Goal: Book appointment/travel/reservation

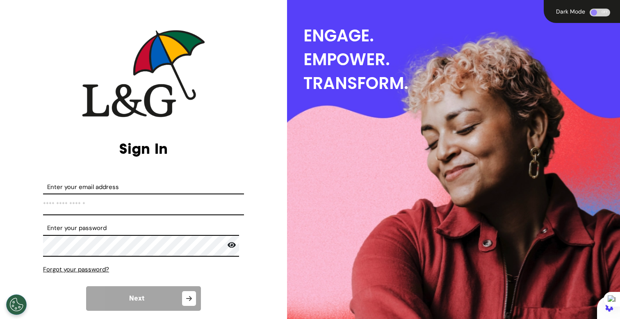
click at [111, 206] on input "Enter your email address" at bounding box center [143, 204] width 201 height 22
click at [123, 212] on input "Enter your email address" at bounding box center [143, 204] width 201 height 22
type input "**********"
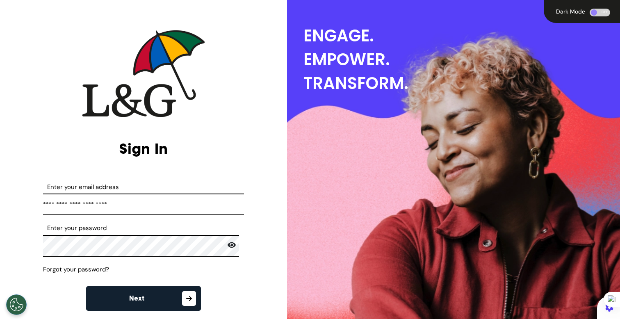
click at [148, 294] on button "Next" at bounding box center [143, 298] width 115 height 25
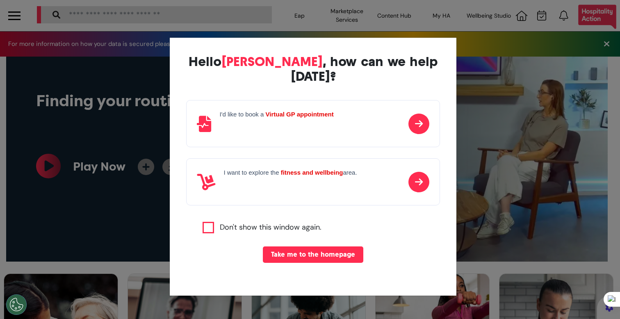
scroll to position [0, 309]
click at [141, 118] on div "Hello [PERSON_NAME] , how can we help [DATE]? I'd like to book a Virtual GP app…" at bounding box center [310, 159] width 620 height 319
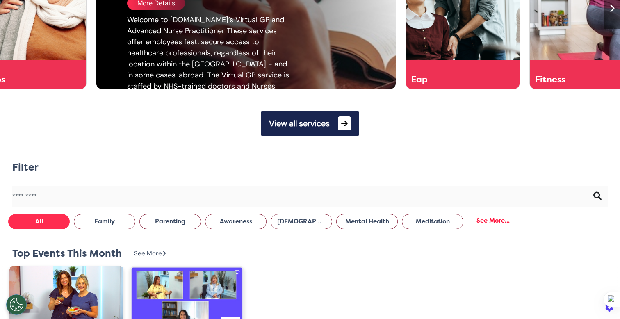
scroll to position [353, 0]
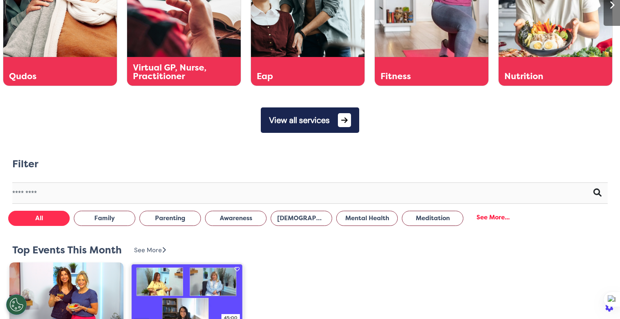
click at [320, 115] on button "View all services" at bounding box center [310, 119] width 98 height 25
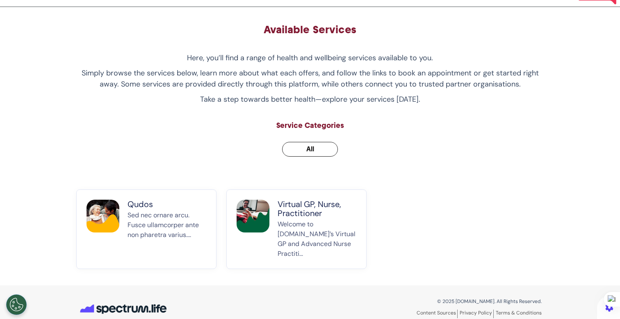
scroll to position [39, 0]
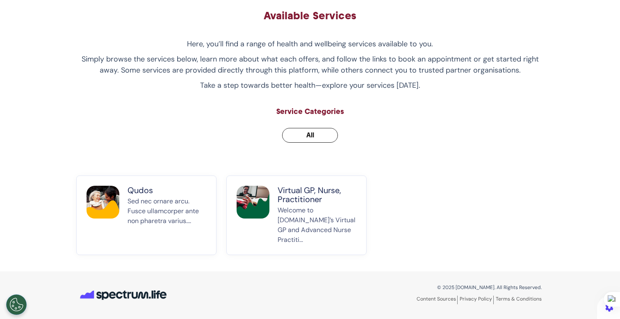
click at [296, 214] on p "Welcome to [DOMAIN_NAME]’s Virtual GP and Advanced Nurse Practiti..." at bounding box center [316, 224] width 79 height 39
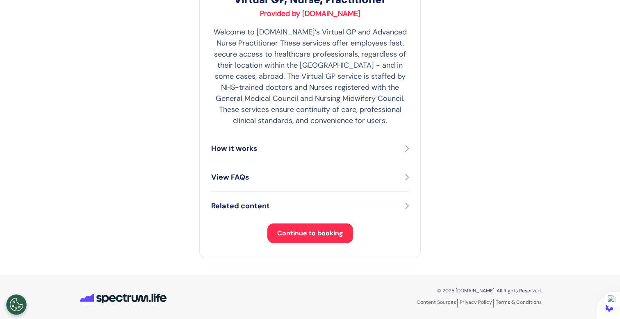
scroll to position [164, 0]
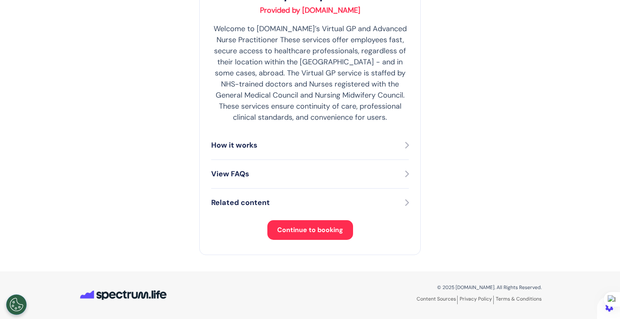
click at [299, 231] on span "Continue to booking" at bounding box center [310, 229] width 66 height 9
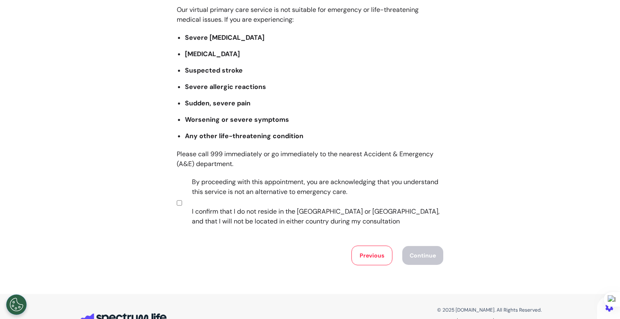
scroll to position [120, 0]
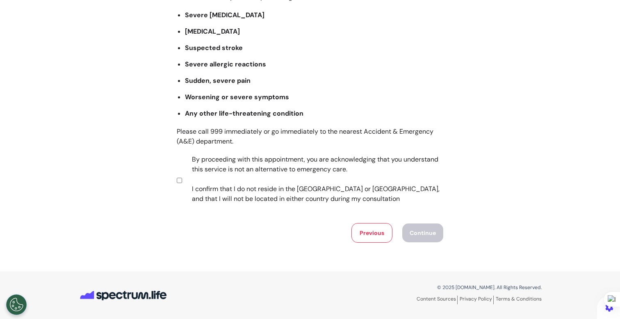
click at [268, 189] on label "By proceeding with this appointment, you are acknowledging that you understand …" at bounding box center [312, 178] width 257 height 49
click at [413, 237] on button "Continue" at bounding box center [422, 232] width 41 height 19
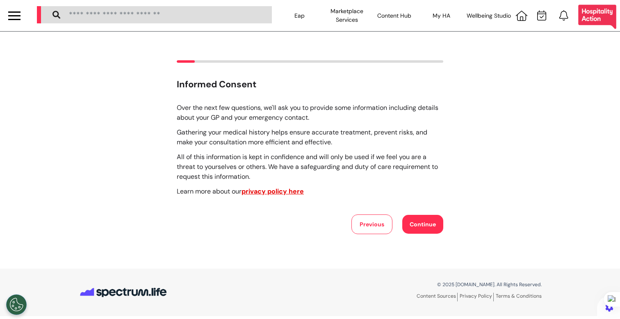
drag, startPoint x: 262, startPoint y: 177, endPoint x: 268, endPoint y: 179, distance: 6.5
click at [262, 177] on p "All of this information is kept in confidence and will only be used if we feel …" at bounding box center [310, 167] width 266 height 30
click at [443, 228] on div "Informed Consent Over the next few questions, we'll ask you to provide some inf…" at bounding box center [310, 147] width 620 height 174
click at [419, 228] on button "Continue" at bounding box center [422, 224] width 41 height 19
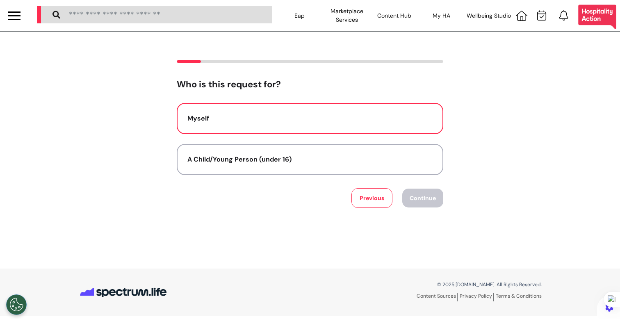
click at [318, 116] on div "Myself" at bounding box center [309, 118] width 245 height 10
click at [429, 200] on button "Continue" at bounding box center [422, 197] width 41 height 19
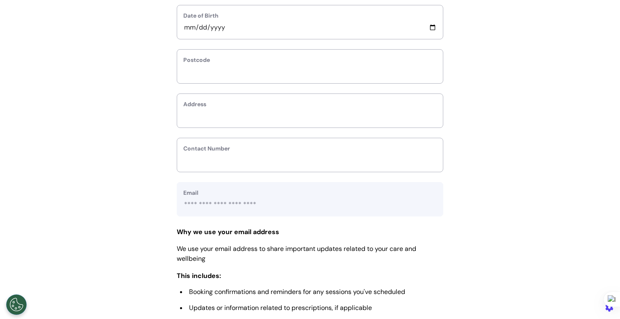
scroll to position [236, 0]
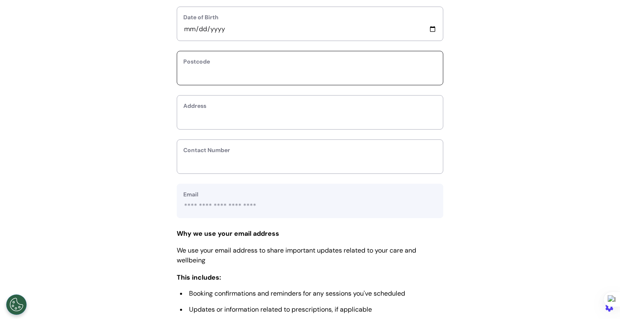
click at [299, 71] on input "text" at bounding box center [309, 73] width 253 height 11
click at [309, 38] on div "Date of Birth" at bounding box center [310, 24] width 266 height 34
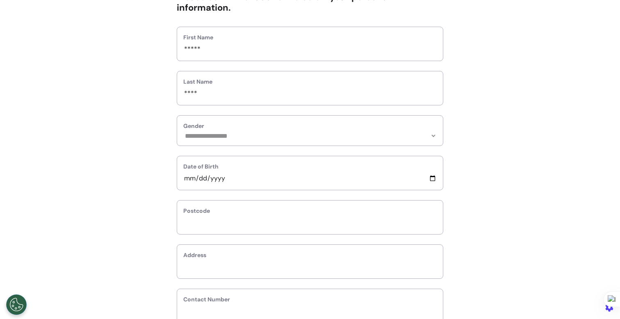
scroll to position [125, 0]
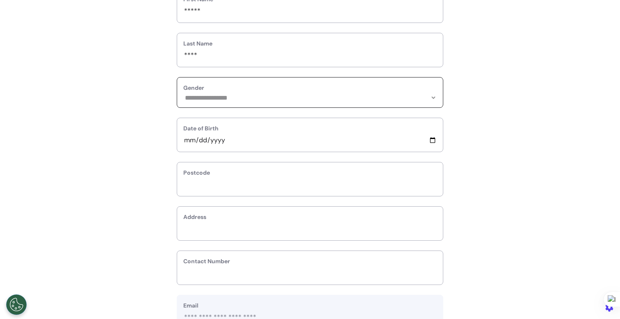
click at [230, 97] on select "**********" at bounding box center [309, 97] width 253 height 7
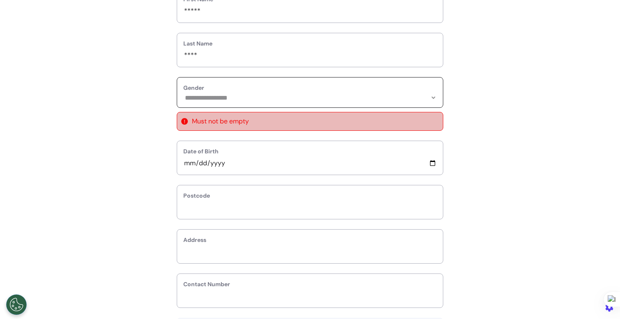
select select "**********"
click at [183, 94] on select "**********" at bounding box center [309, 97] width 253 height 7
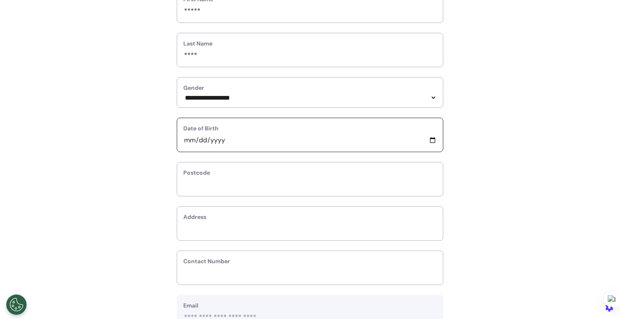
click at [183, 144] on input "date" at bounding box center [309, 140] width 253 height 11
type input "**********"
click at [220, 179] on div "Postcode" at bounding box center [310, 179] width 266 height 34
click at [226, 190] on input "text" at bounding box center [309, 184] width 253 height 11
type input "**"
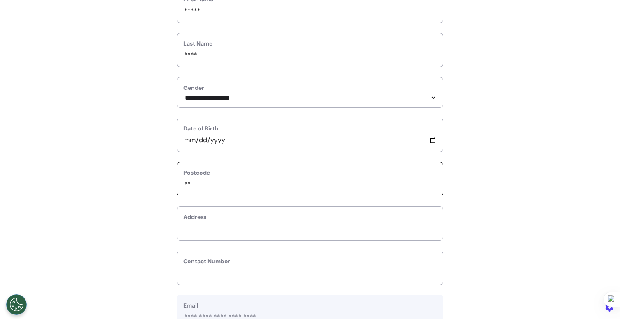
select select
type input "***"
select select
type input "****"
select select
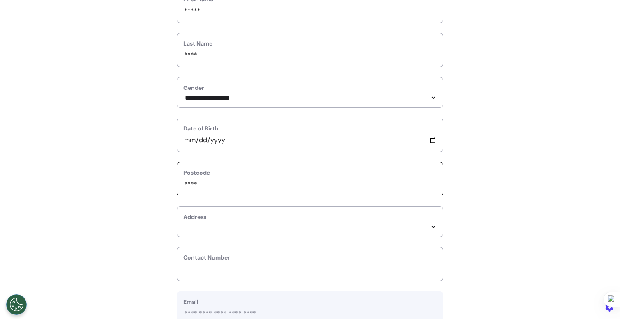
type input "*****"
select select
type input "*****"
click at [193, 227] on select "*****" at bounding box center [309, 226] width 253 height 7
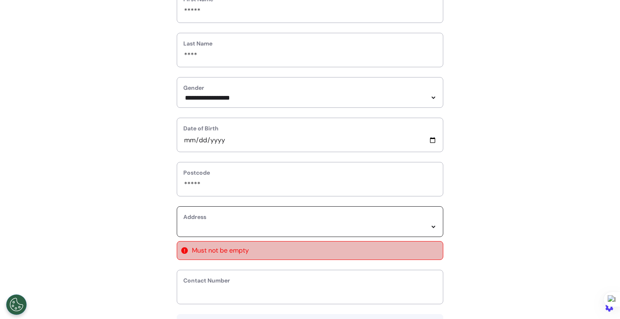
select select
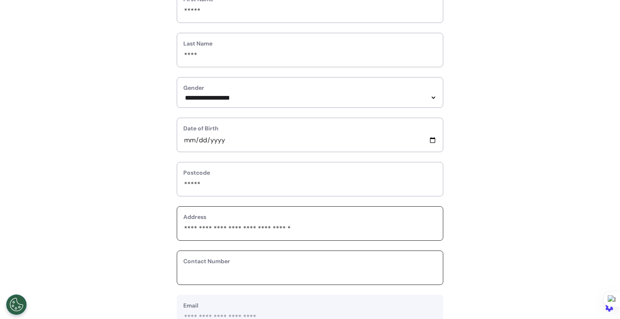
click at [223, 270] on input "phone" at bounding box center [309, 273] width 253 height 11
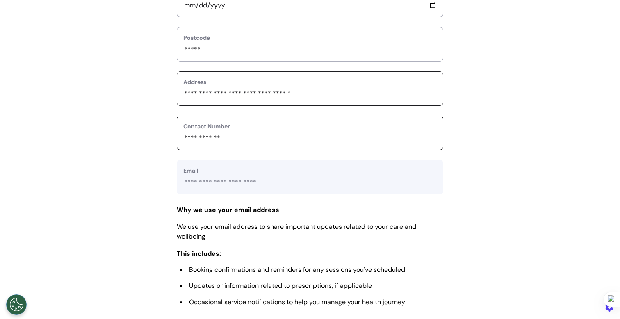
scroll to position [351, 0]
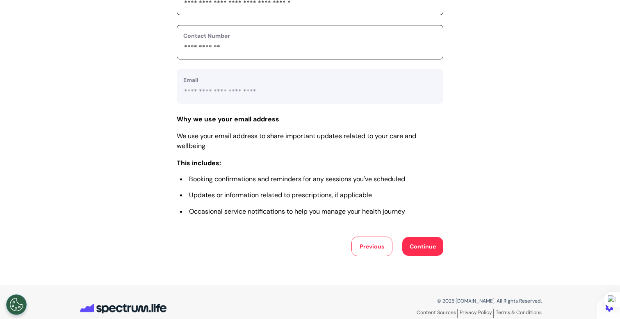
type input "**********"
click at [431, 245] on button "Continue" at bounding box center [422, 246] width 41 height 19
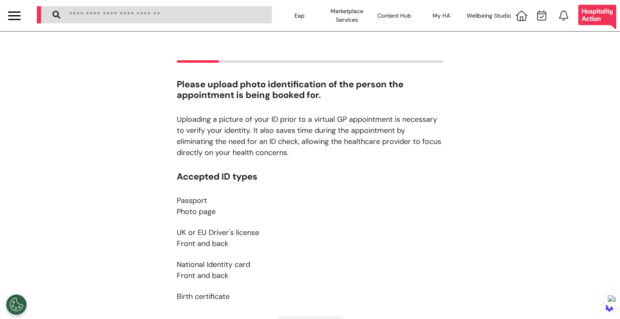
scroll to position [112, 0]
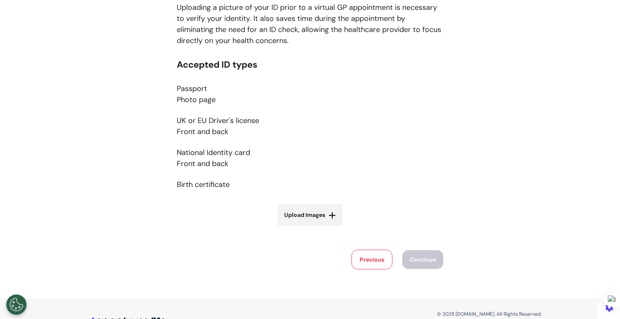
click at [306, 205] on label "Upload Images" at bounding box center [309, 215] width 65 height 22
click at [306, 228] on input "Upload Images" at bounding box center [310, 232] width 98 height 9
type input "**********"
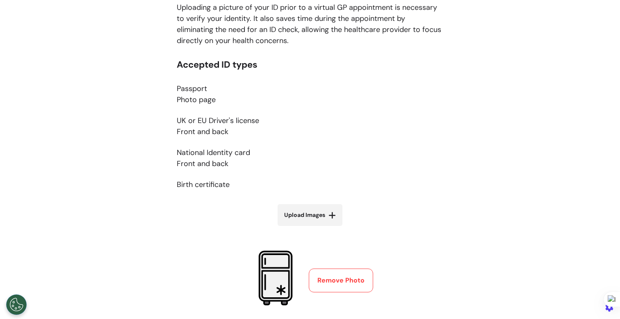
scroll to position [213, 0]
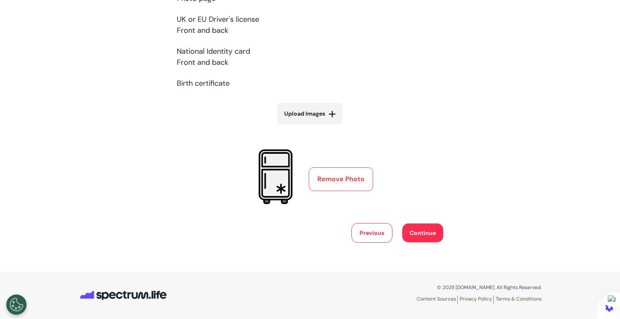
click at [422, 236] on button "Continue" at bounding box center [422, 232] width 41 height 19
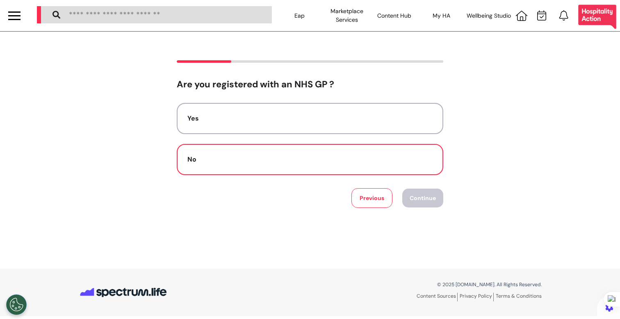
click at [321, 170] on button "No" at bounding box center [310, 159] width 266 height 31
click at [427, 193] on button "Continue" at bounding box center [422, 197] width 41 height 19
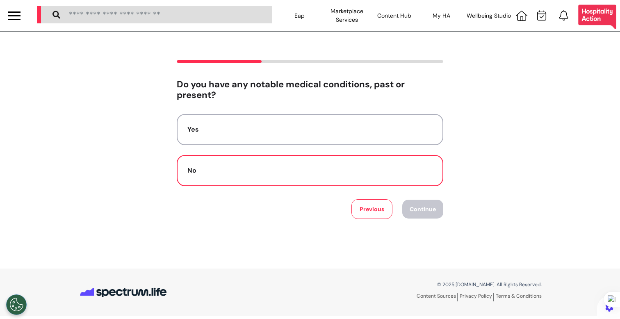
click at [331, 162] on button "No" at bounding box center [310, 170] width 266 height 31
click at [439, 217] on button "Continue" at bounding box center [422, 209] width 41 height 19
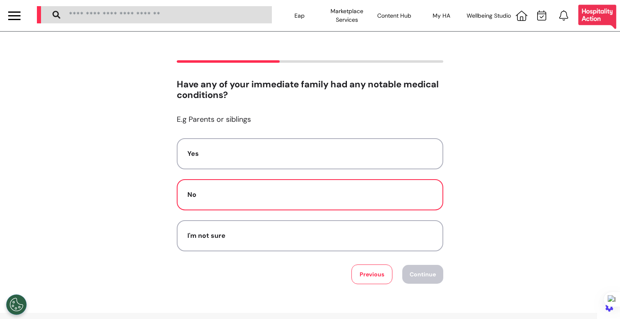
click at [348, 199] on div "No" at bounding box center [309, 195] width 245 height 10
click at [421, 280] on button "Continue" at bounding box center [422, 274] width 41 height 19
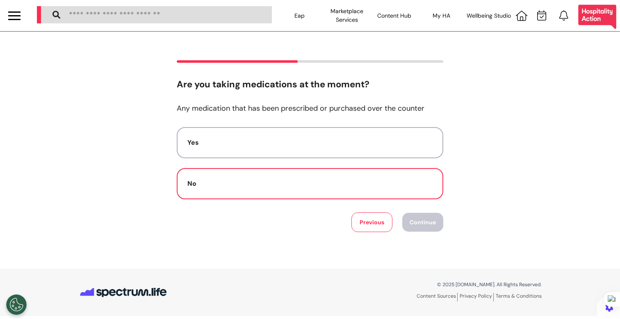
click at [275, 198] on button "No" at bounding box center [310, 183] width 266 height 31
click at [418, 224] on button "Continue" at bounding box center [422, 222] width 41 height 19
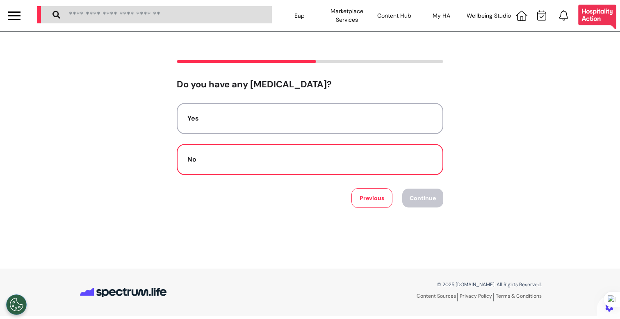
click at [334, 169] on button "No" at bounding box center [310, 159] width 266 height 31
click at [409, 204] on button "Continue" at bounding box center [422, 197] width 41 height 19
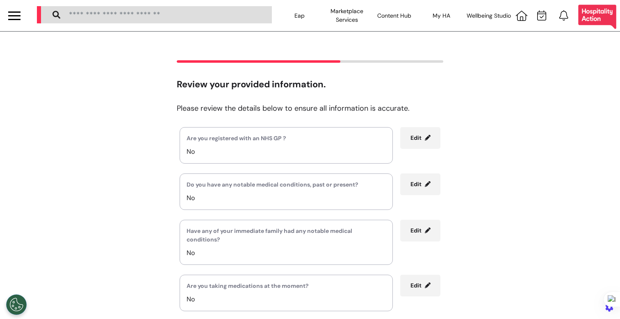
scroll to position [148, 0]
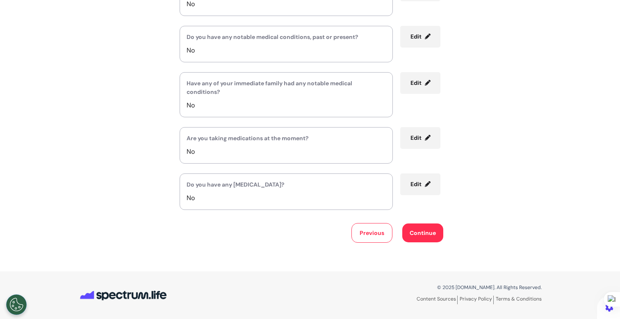
click at [412, 233] on button "Continue" at bounding box center [422, 232] width 41 height 19
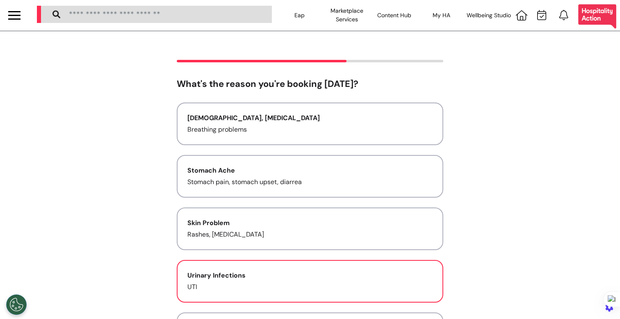
scroll to position [0, 0]
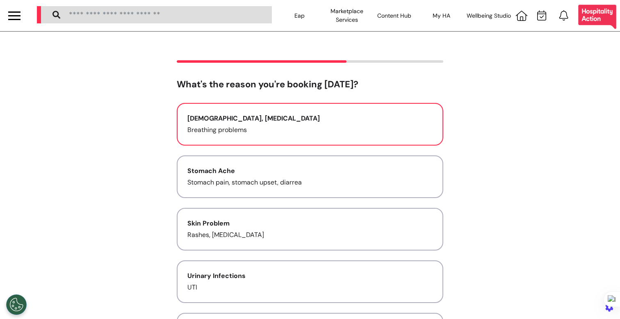
click at [309, 127] on p "Breathing problems" at bounding box center [309, 130] width 245 height 10
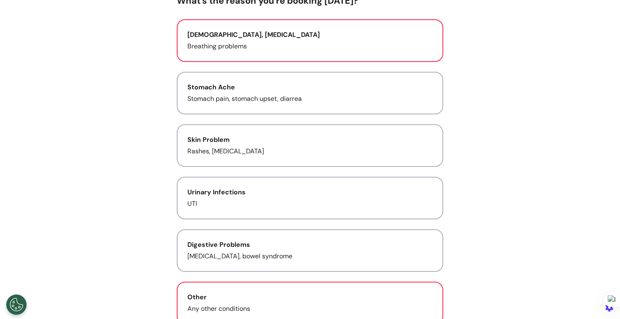
scroll to position [198, 0]
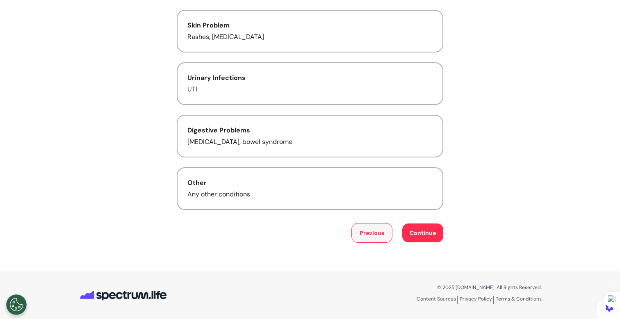
click at [358, 236] on button "Previous" at bounding box center [371, 233] width 41 height 20
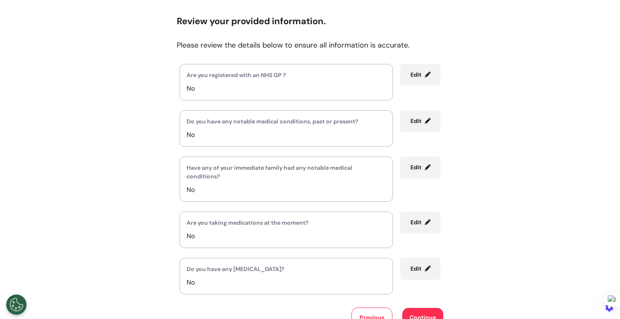
scroll to position [148, 0]
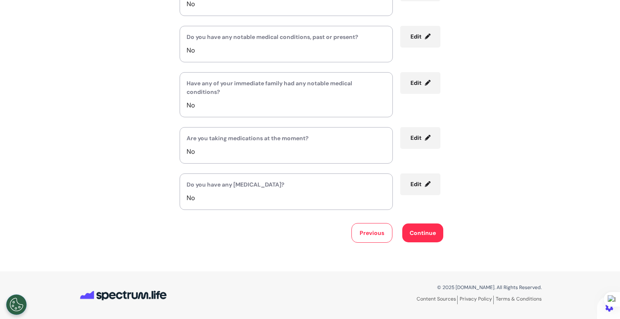
click at [418, 186] on span "Edit" at bounding box center [415, 183] width 11 height 7
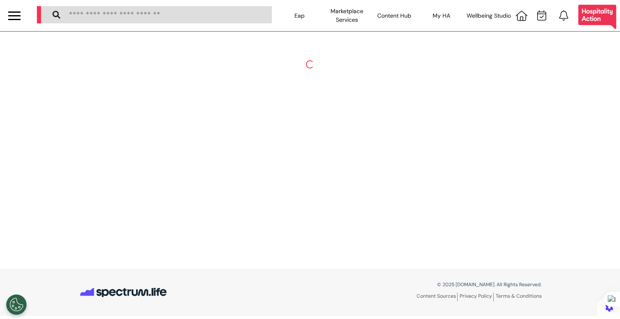
scroll to position [0, 0]
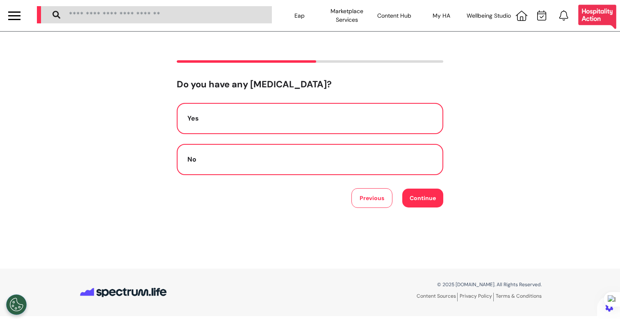
click at [259, 124] on button "Yes" at bounding box center [310, 118] width 266 height 31
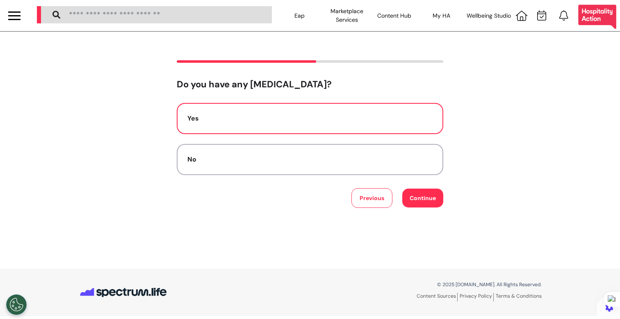
click at [418, 203] on button "Continue" at bounding box center [422, 197] width 41 height 19
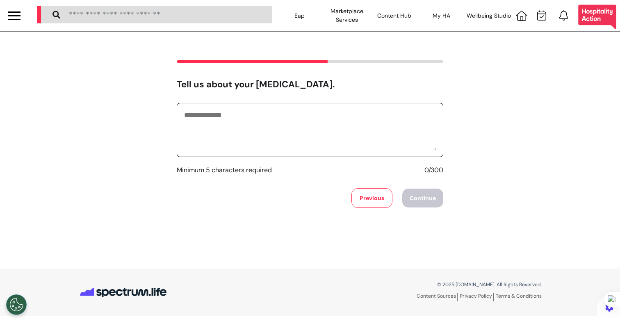
click at [331, 136] on textarea at bounding box center [309, 129] width 253 height 41
type textarea "*******"
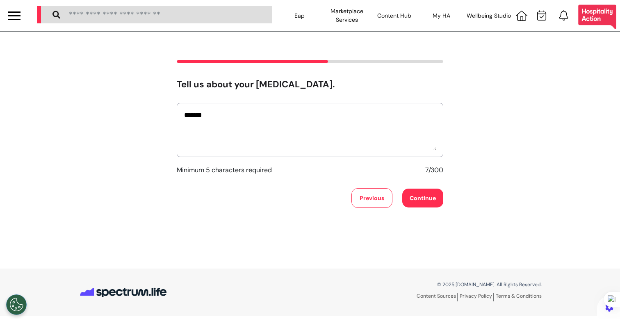
click at [428, 201] on button "Continue" at bounding box center [422, 197] width 41 height 19
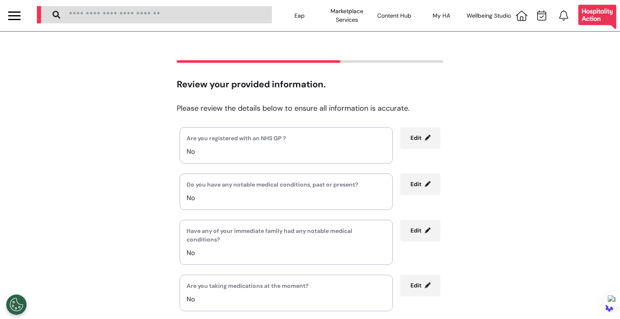
scroll to position [240, 0]
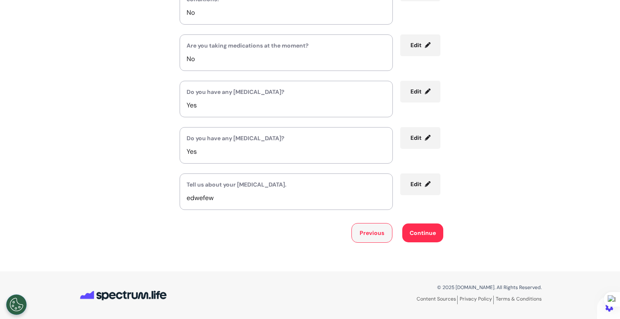
click at [369, 234] on button "Previous" at bounding box center [371, 233] width 41 height 20
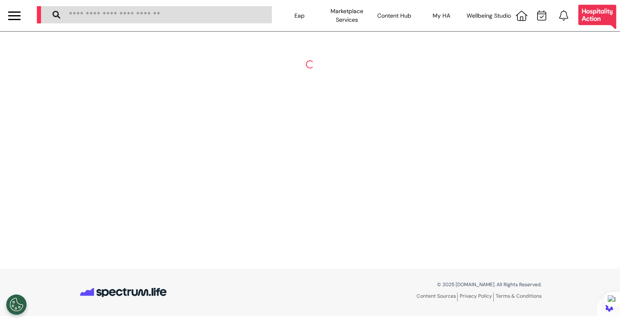
scroll to position [0, 0]
